Goal: Find specific page/section: Find specific page/section

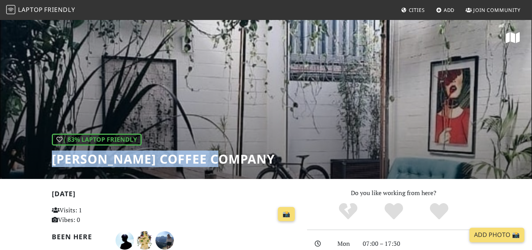
drag, startPoint x: 233, startPoint y: 163, endPoint x: 60, endPoint y: 150, distance: 173.9
click at [60, 150] on div "| 83% Laptop Friendly [PERSON_NAME] Coffee Company" at bounding box center [266, 99] width 532 height 160
copy h1 "[PERSON_NAME] Coffee Company"
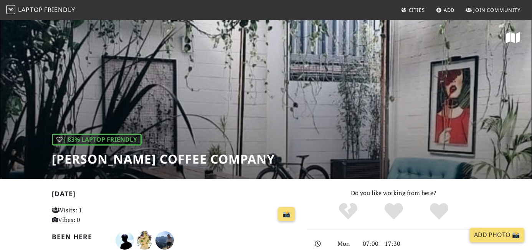
click at [57, 3] on nav "Laptop Friendly Cities Add Join Community" at bounding box center [266, 10] width 532 height 20
click at [54, 8] on span "Friendly" at bounding box center [59, 9] width 31 height 8
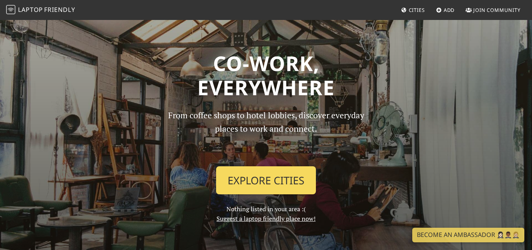
click at [262, 182] on link "Explore Cities" at bounding box center [266, 180] width 100 height 28
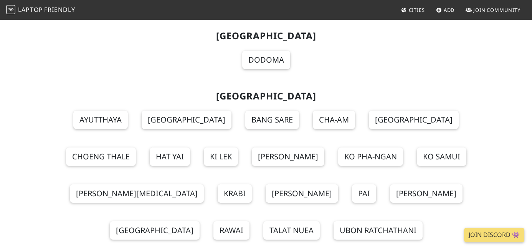
scroll to position [9008, 0]
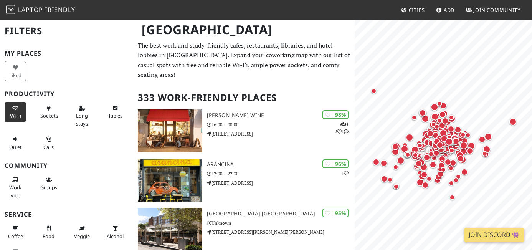
click at [16, 112] on span "Wi-Fi" at bounding box center [15, 115] width 11 height 7
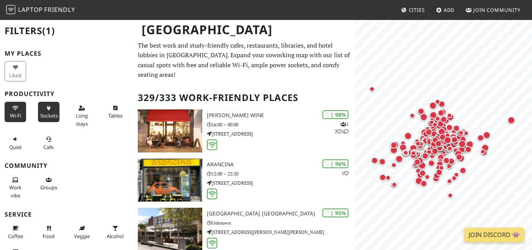
click at [50, 115] on span "Sockets" at bounding box center [49, 115] width 18 height 7
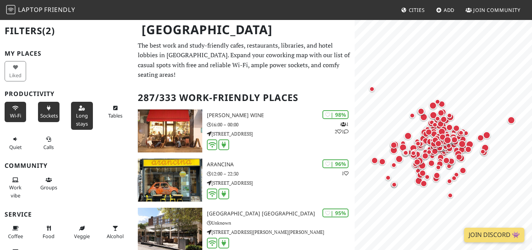
click at [77, 114] on span "Long stays" at bounding box center [82, 119] width 12 height 15
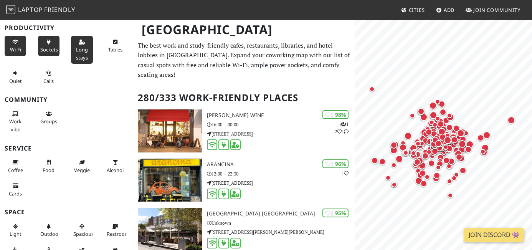
scroll to position [81, 0]
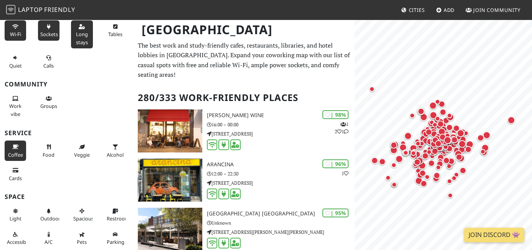
click at [17, 148] on icon at bounding box center [15, 147] width 6 height 5
click at [46, 148] on icon at bounding box center [49, 147] width 6 height 5
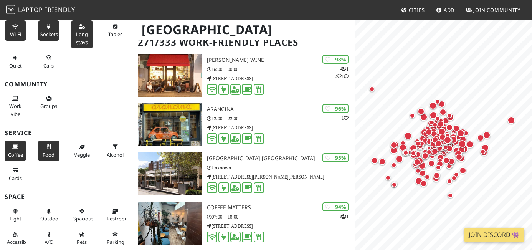
scroll to position [57, 0]
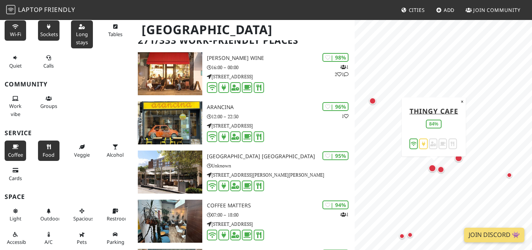
drag, startPoint x: 483, startPoint y: 120, endPoint x: 436, endPoint y: 174, distance: 71.7
click at [436, 174] on div "Map marker" at bounding box center [433, 169] width 11 height 11
